Goal: Transaction & Acquisition: Download file/media

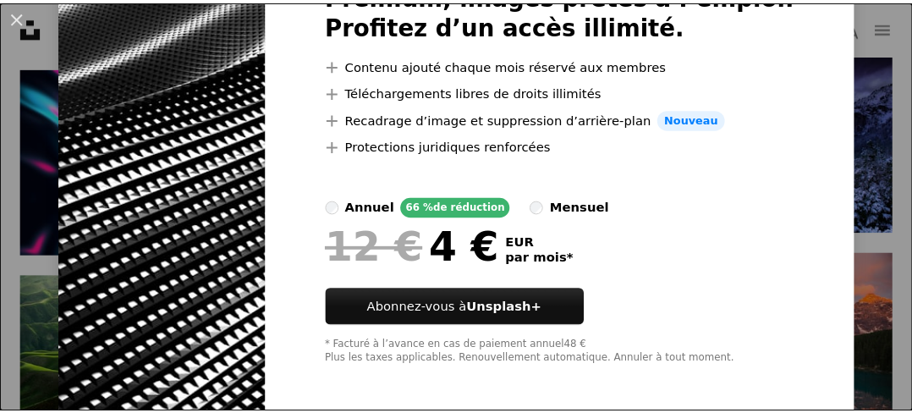
scroll to position [129, 0]
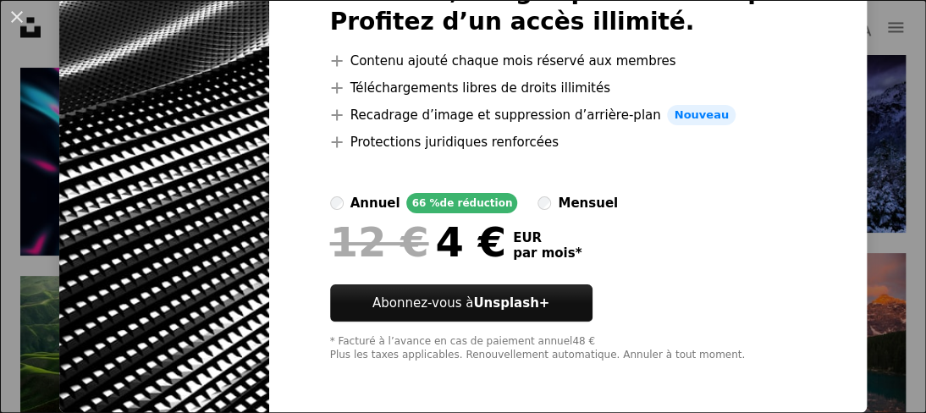
click at [0, 244] on div "An X shape Premium, images prêtes à l’emploi. Profitez d’un accès illimité. A p…" at bounding box center [463, 206] width 926 height 413
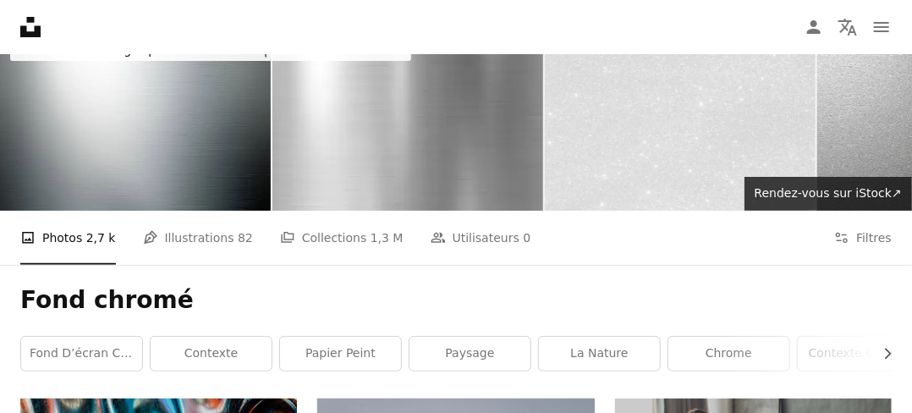
scroll to position [102, 0]
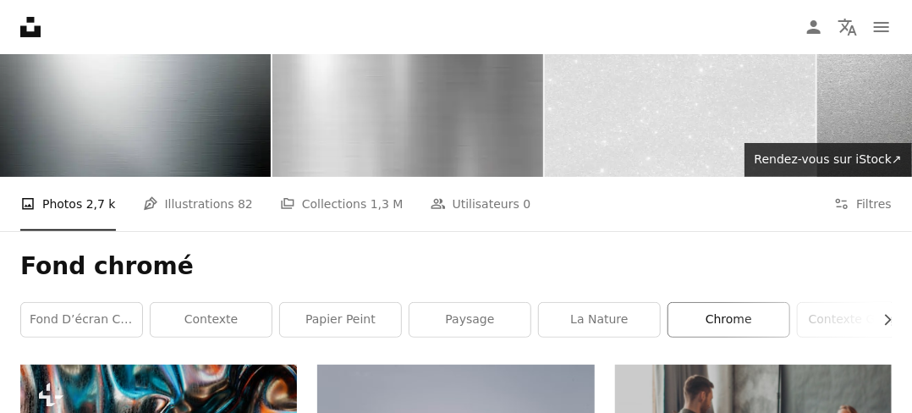
click at [730, 318] on link "chrome" at bounding box center [728, 320] width 121 height 34
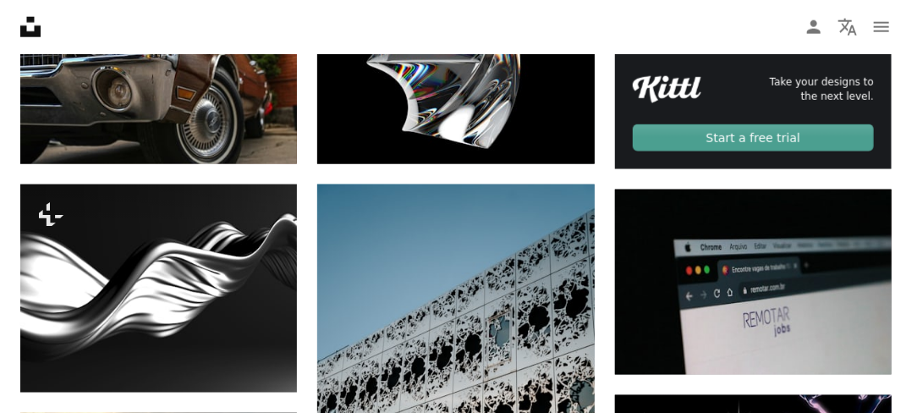
scroll to position [745, 0]
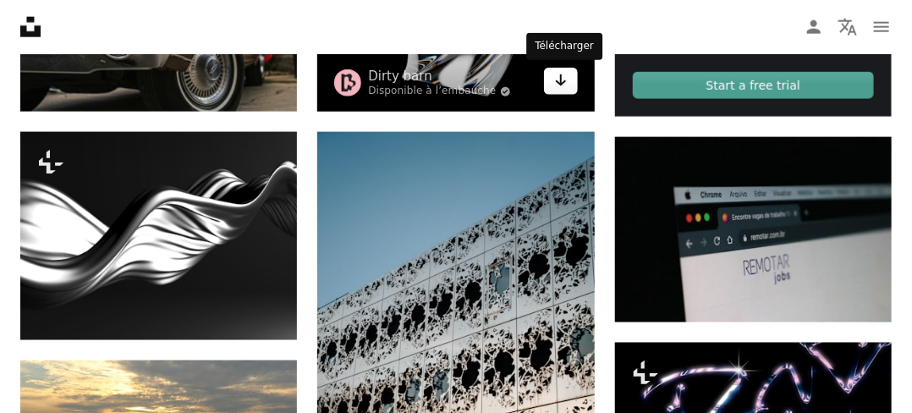
click at [552, 81] on link "Arrow pointing down" at bounding box center [561, 81] width 34 height 27
